Goal: Transaction & Acquisition: Purchase product/service

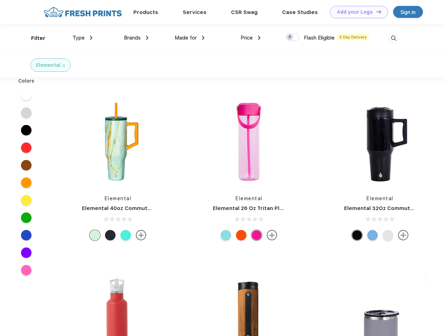
click at [356, 12] on link "Add your Logo Design Tool" at bounding box center [359, 12] width 58 height 12
click at [0, 0] on div "Design Tool" at bounding box center [0, 0] width 0 height 0
click at [375, 12] on link "Add your Logo Design Tool" at bounding box center [359, 12] width 58 height 12
click at [34, 38] on div "Filter" at bounding box center [38, 38] width 14 height 8
click at [83, 38] on span "Type" at bounding box center [78, 38] width 12 height 6
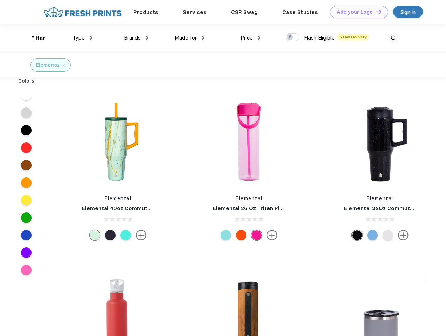
click at [136, 38] on span "Brands" at bounding box center [132, 38] width 17 height 6
click at [190, 38] on span "Made for" at bounding box center [186, 38] width 22 height 6
click at [251, 38] on span "Price" at bounding box center [246, 38] width 12 height 6
click at [293, 37] on div at bounding box center [293, 37] width 14 height 8
click at [290, 37] on input "checkbox" at bounding box center [288, 35] width 5 height 5
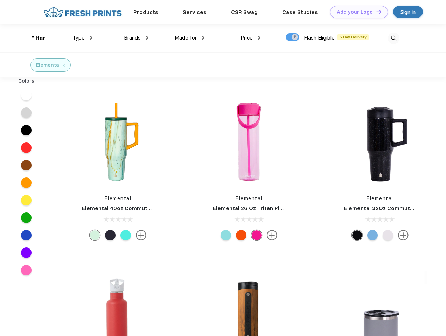
click at [393, 38] on img at bounding box center [394, 39] width 12 height 12
